Goal: Transaction & Acquisition: Obtain resource

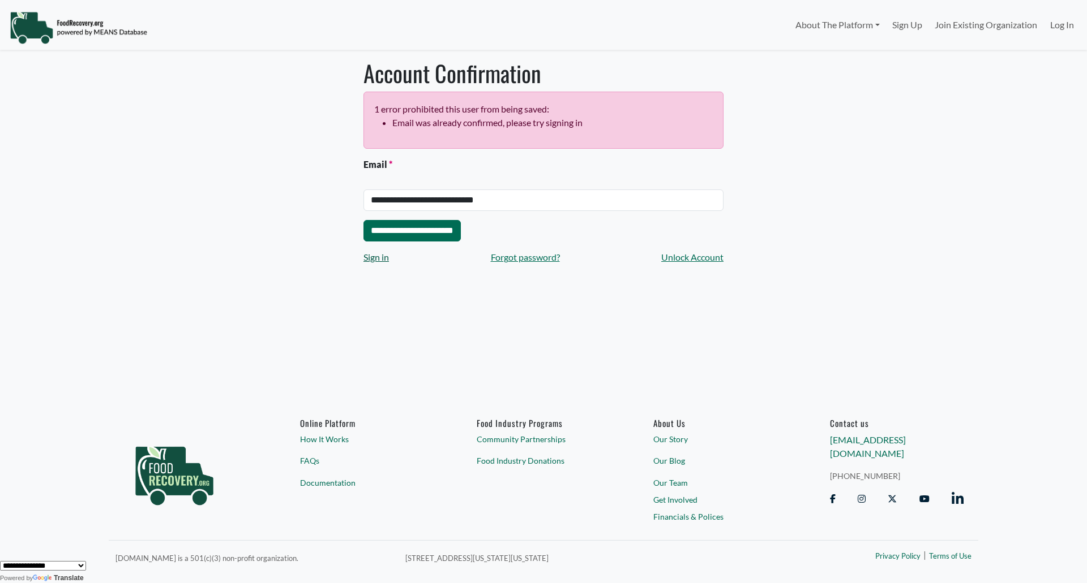
click at [384, 257] on link "Sign in" at bounding box center [375, 258] width 25 height 14
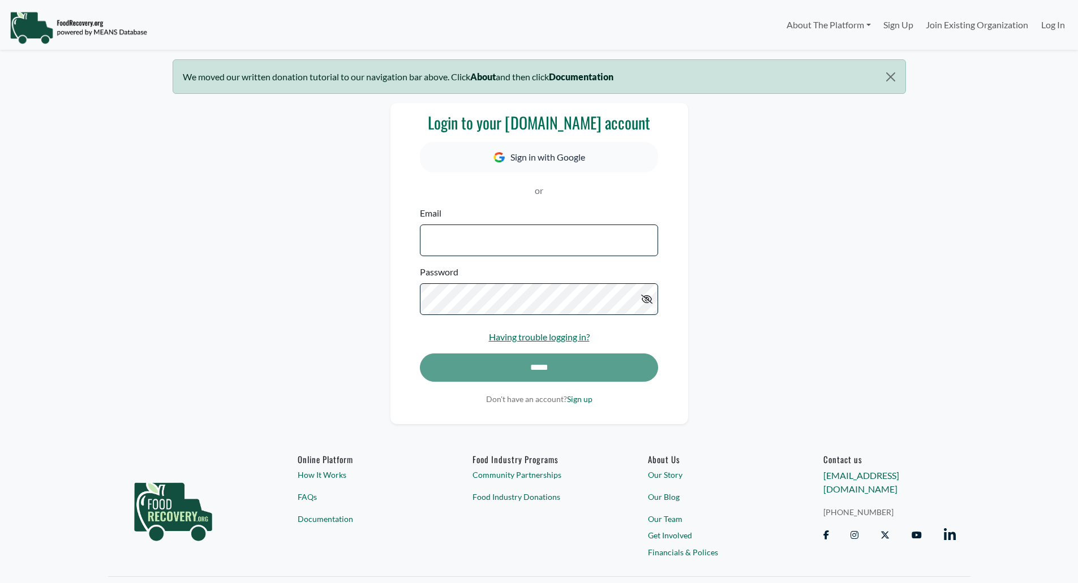
select select "Language Translate Widget"
click at [454, 235] on input "Email" at bounding box center [539, 241] width 238 height 32
type input "**********"
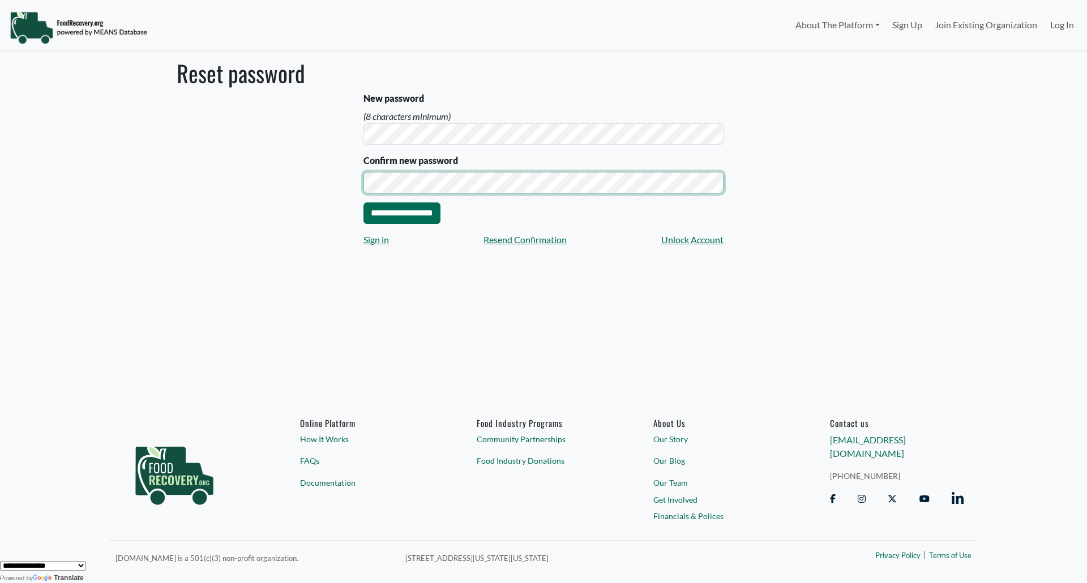
click at [363, 203] on input "**********" at bounding box center [401, 214] width 77 height 22
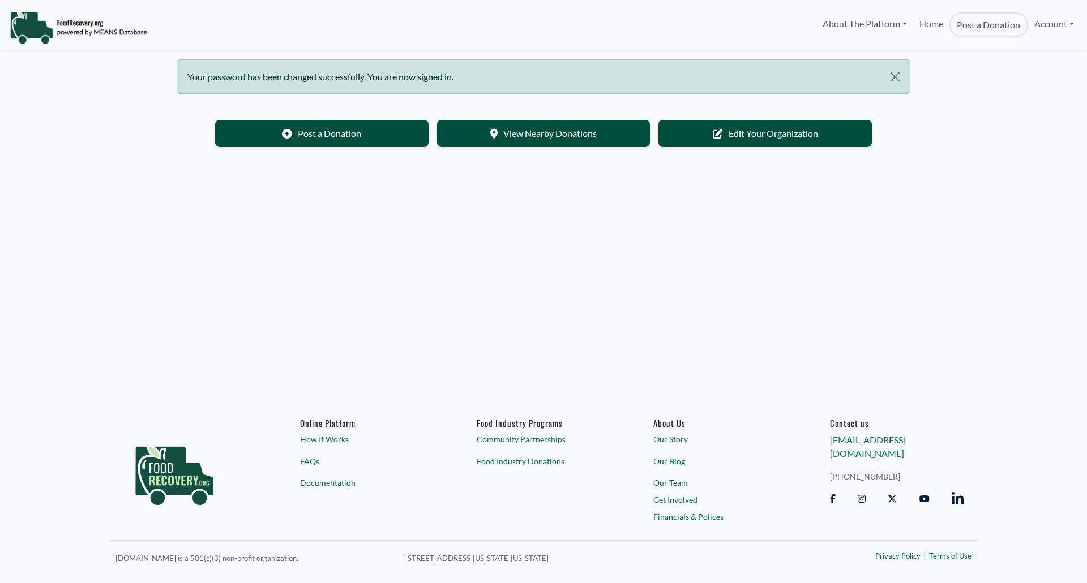
select select "Language Translate Widget"
click at [1069, 27] on link "Account" at bounding box center [1054, 23] width 52 height 23
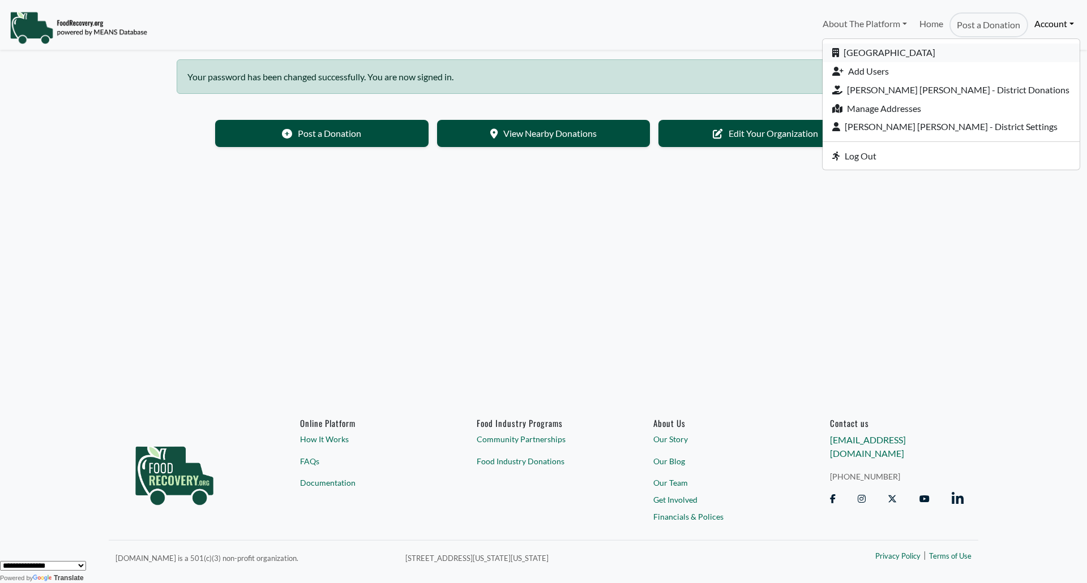
click at [993, 49] on link "Orange County Public Schools" at bounding box center [950, 53] width 257 height 19
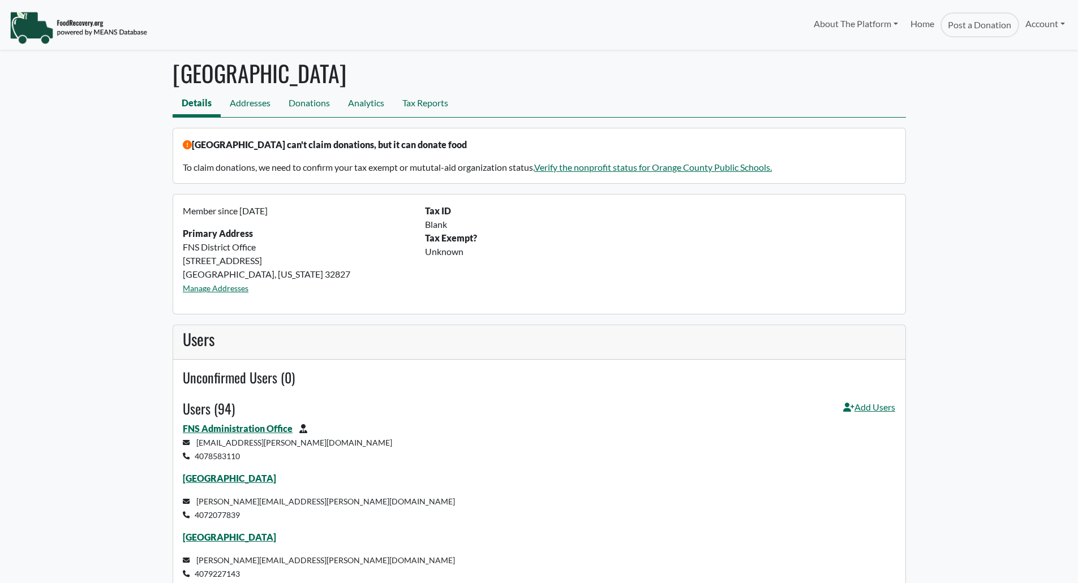
select select "Language Translate Widget"
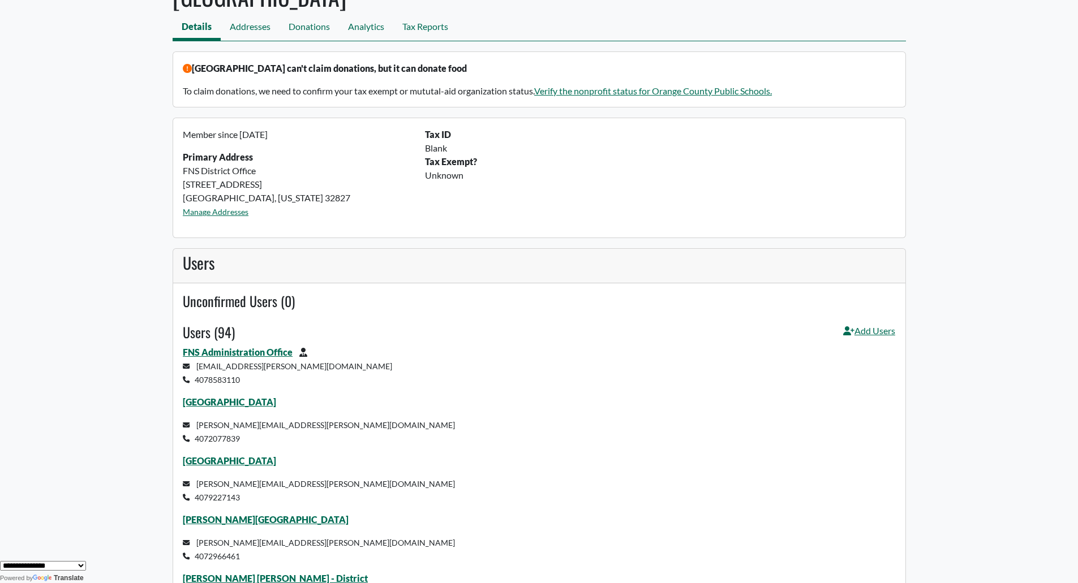
scroll to position [57, 0]
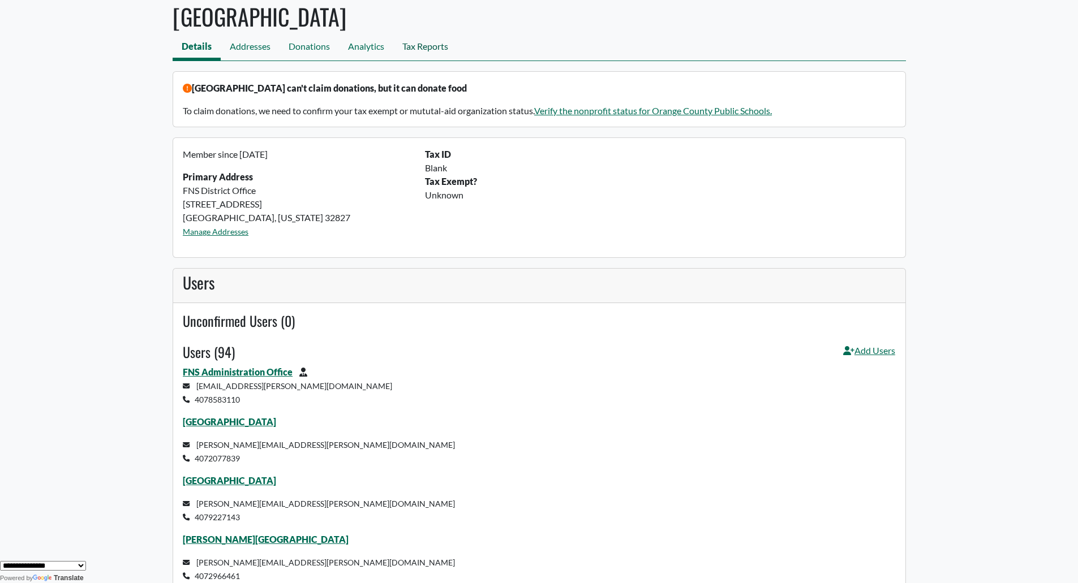
click at [418, 42] on link "Tax Reports" at bounding box center [425, 47] width 64 height 25
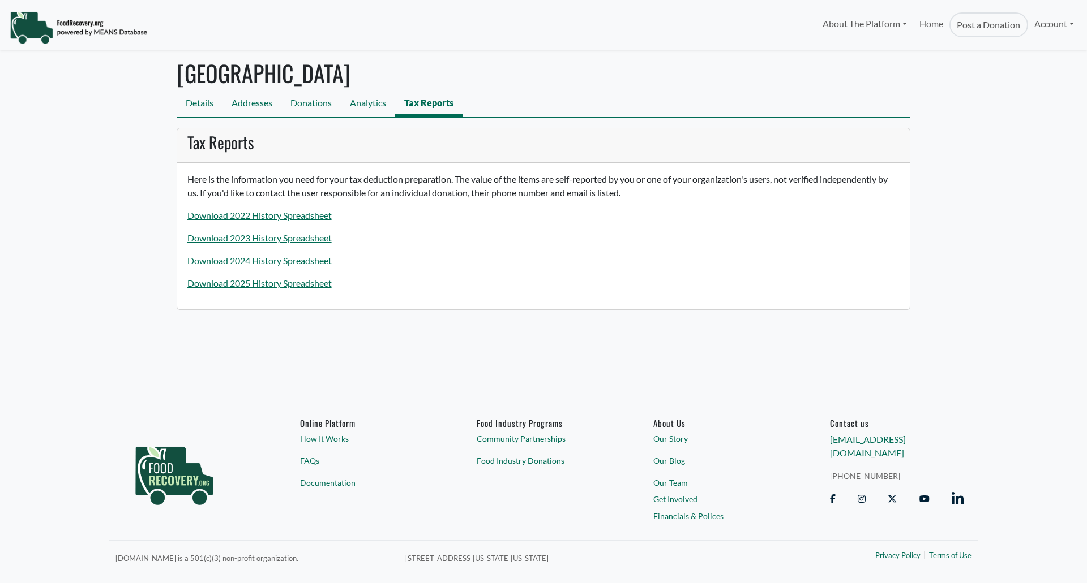
select select "Language Translate Widget"
click at [281, 282] on link "Download 2025 History Spreadsheet" at bounding box center [259, 283] width 144 height 11
click at [323, 105] on link "Donations" at bounding box center [310, 104] width 59 height 25
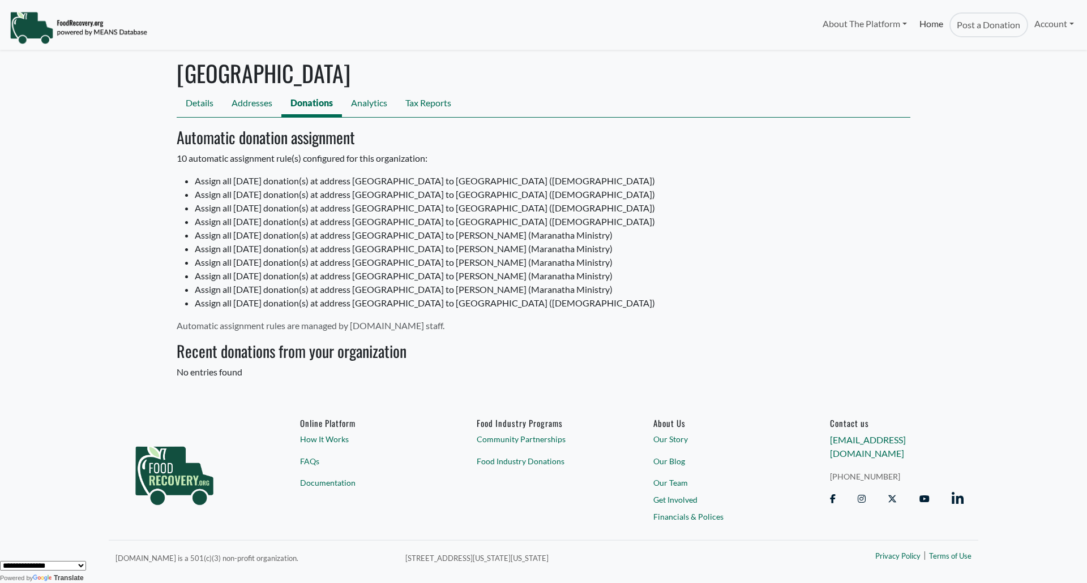
click at [928, 24] on link "Home" at bounding box center [931, 24] width 36 height 25
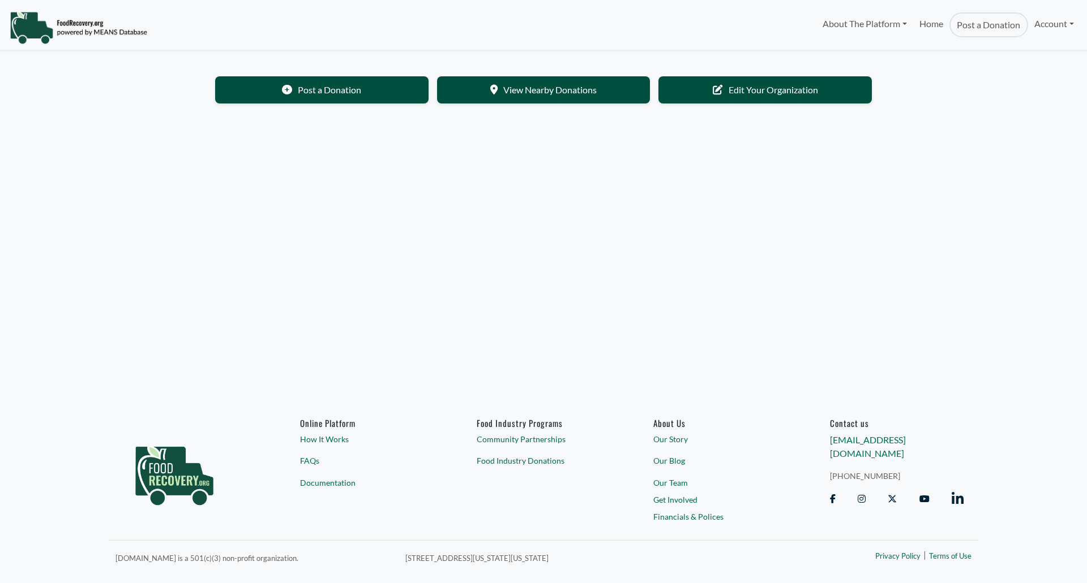
select select "Language Translate Widget"
click at [863, 25] on link "About The Platform" at bounding box center [863, 23] width 97 height 23
click at [849, 52] on link "How It Works" at bounding box center [860, 53] width 89 height 19
click at [1042, 28] on link "Account" at bounding box center [1054, 23] width 52 height 23
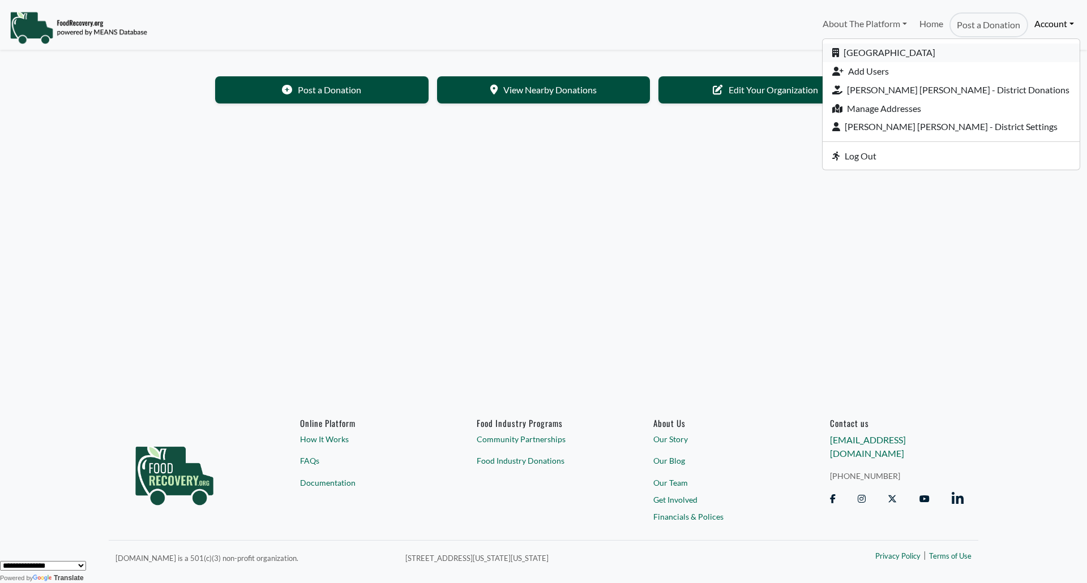
click at [939, 56] on link "[GEOGRAPHIC_DATA]" at bounding box center [950, 53] width 257 height 19
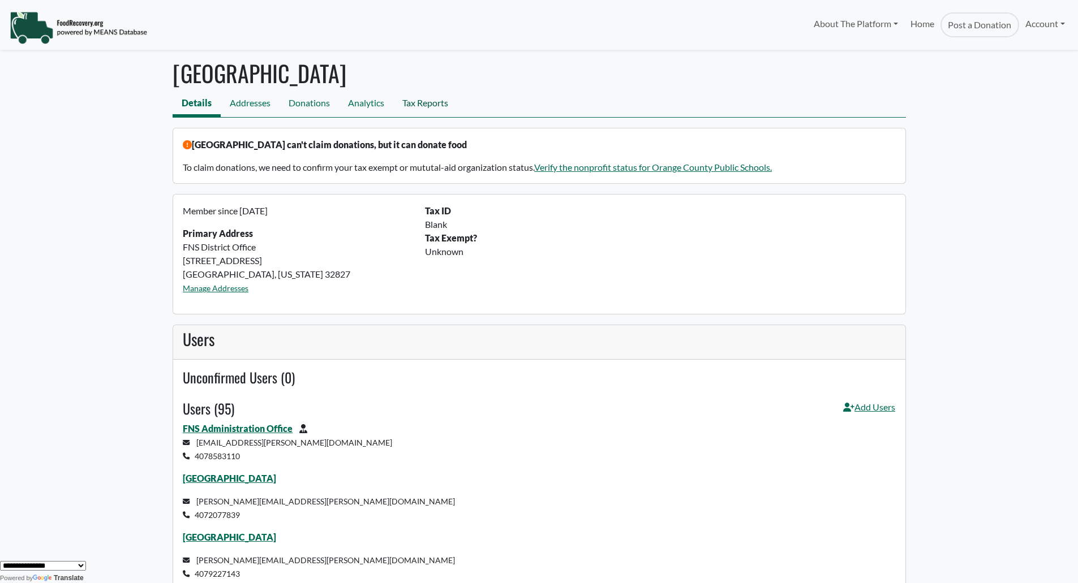
click at [411, 101] on link "Tax Reports" at bounding box center [425, 104] width 64 height 25
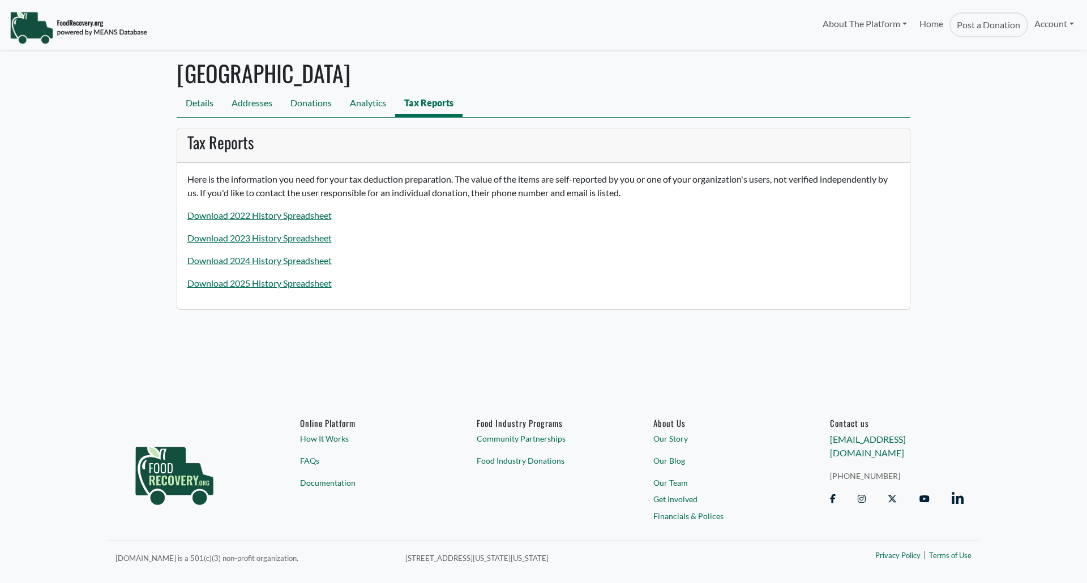
select select "Language Translate Widget"
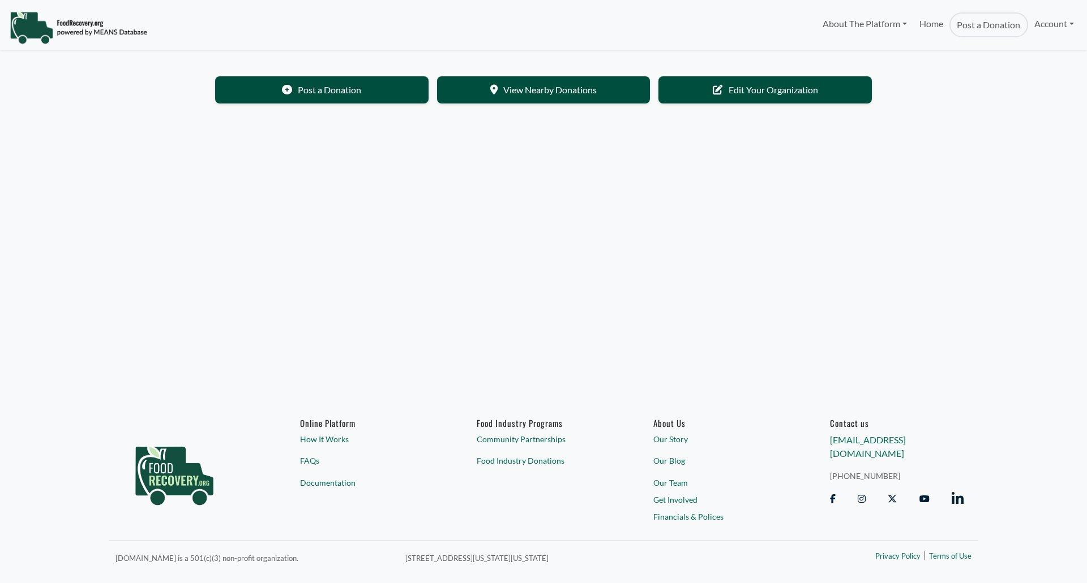
select select "Language Translate Widget"
click at [1055, 23] on link "Account" at bounding box center [1054, 23] width 52 height 23
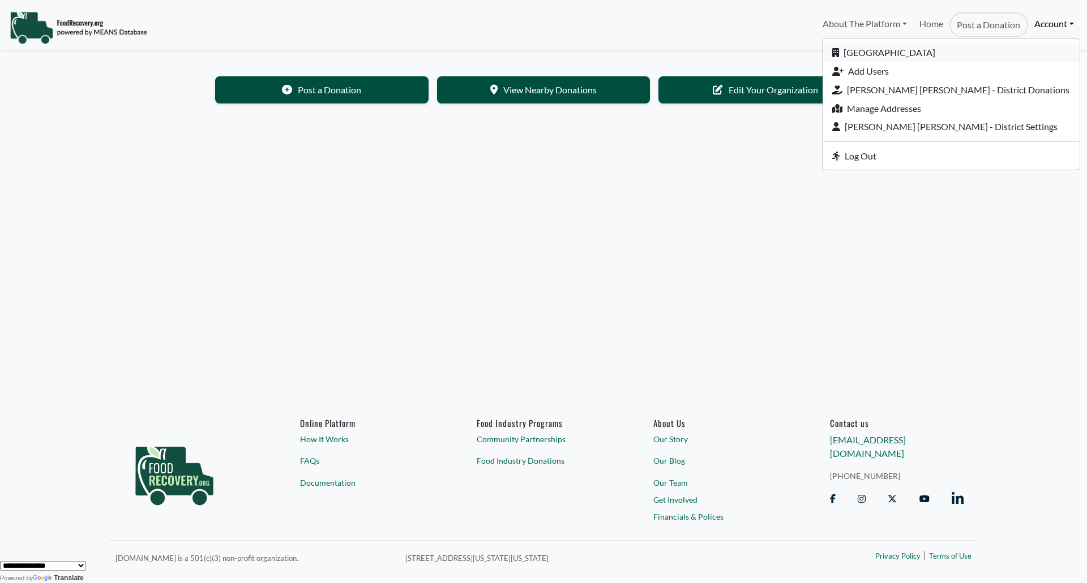
click at [946, 46] on link "[GEOGRAPHIC_DATA]" at bounding box center [950, 53] width 257 height 19
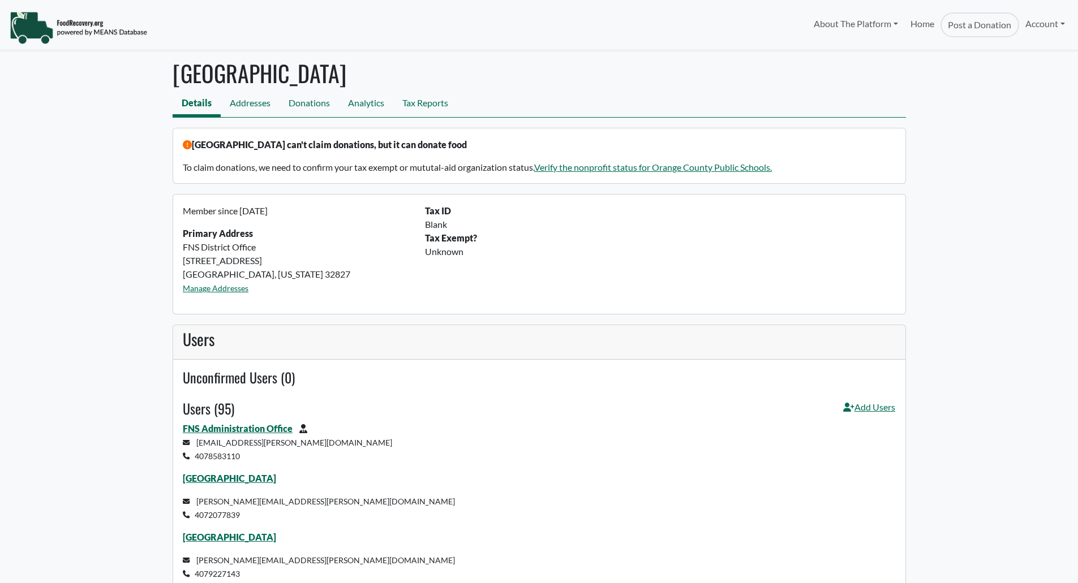
select select "Language Translate Widget"
click at [415, 102] on link "Tax Reports" at bounding box center [425, 104] width 64 height 25
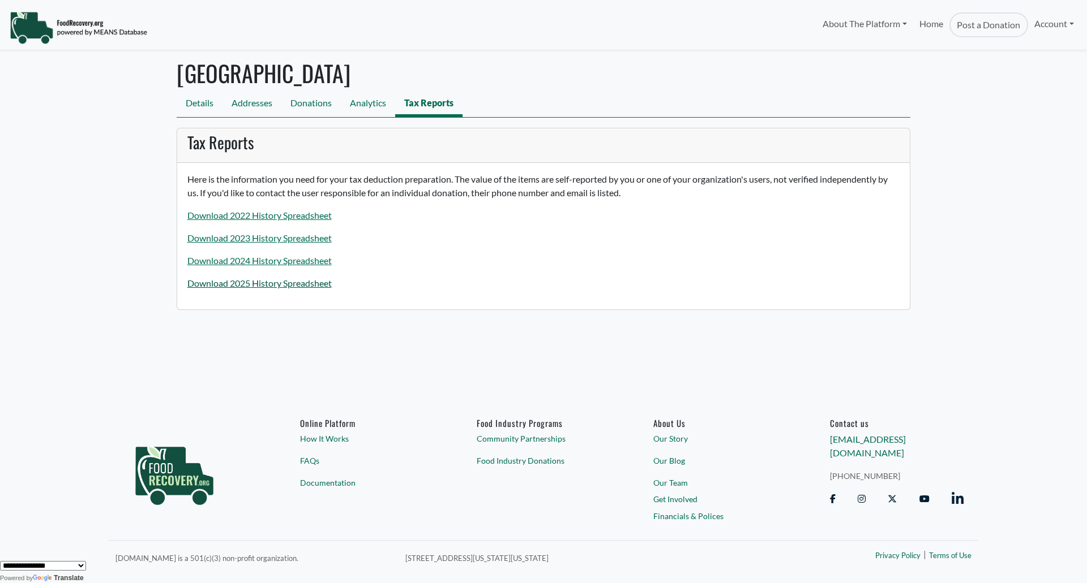
click at [294, 286] on link "Download 2025 History Spreadsheet" at bounding box center [259, 283] width 144 height 11
